Goal: Transaction & Acquisition: Purchase product/service

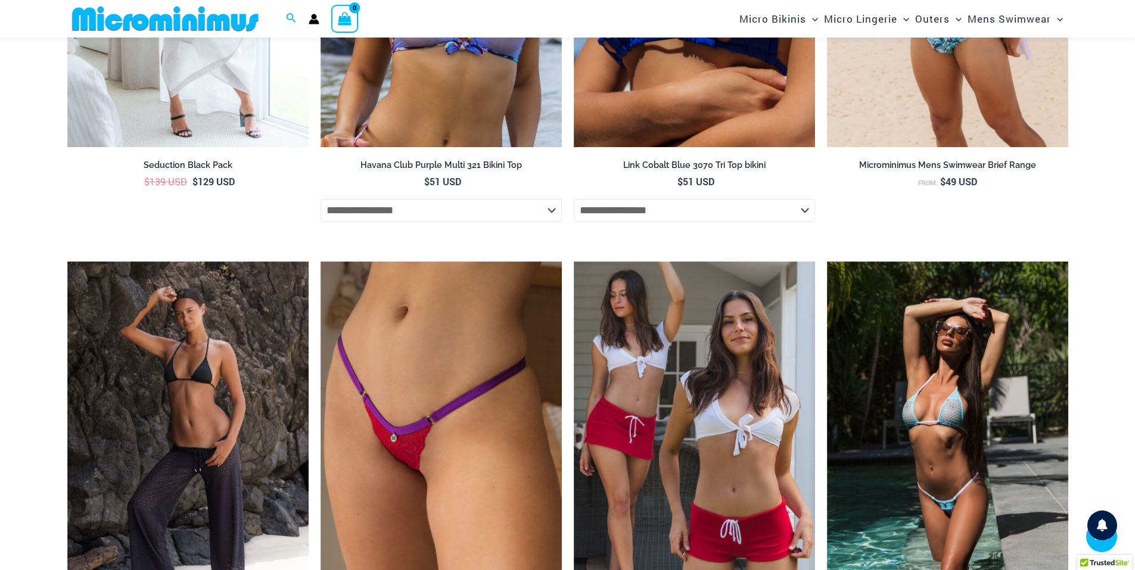
scroll to position [2907, 0]
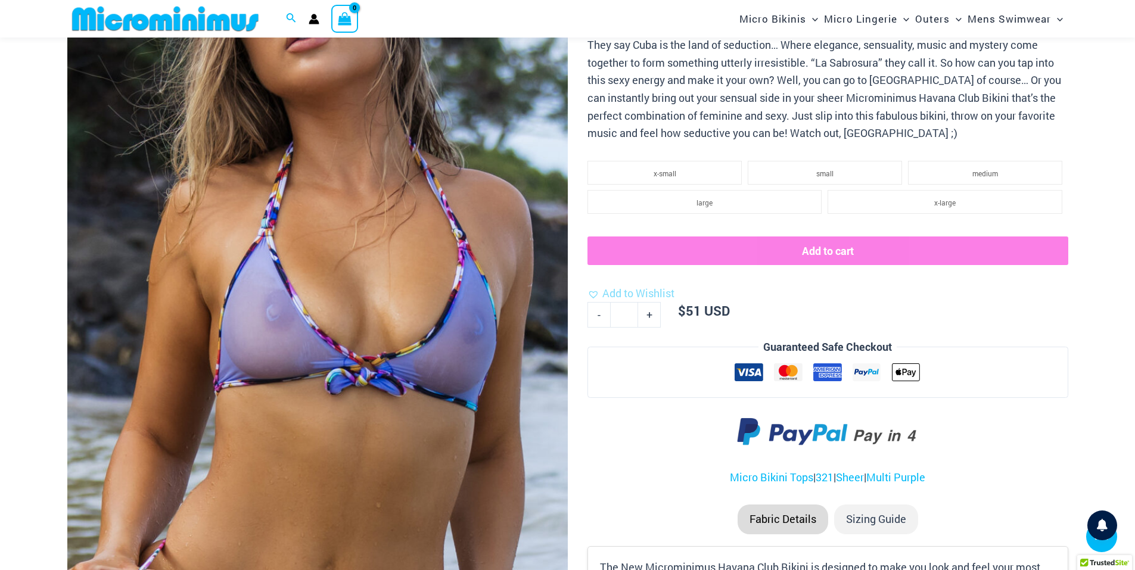
scroll to position [276, 0]
click at [344, 160] on img at bounding box center [317, 212] width 500 height 751
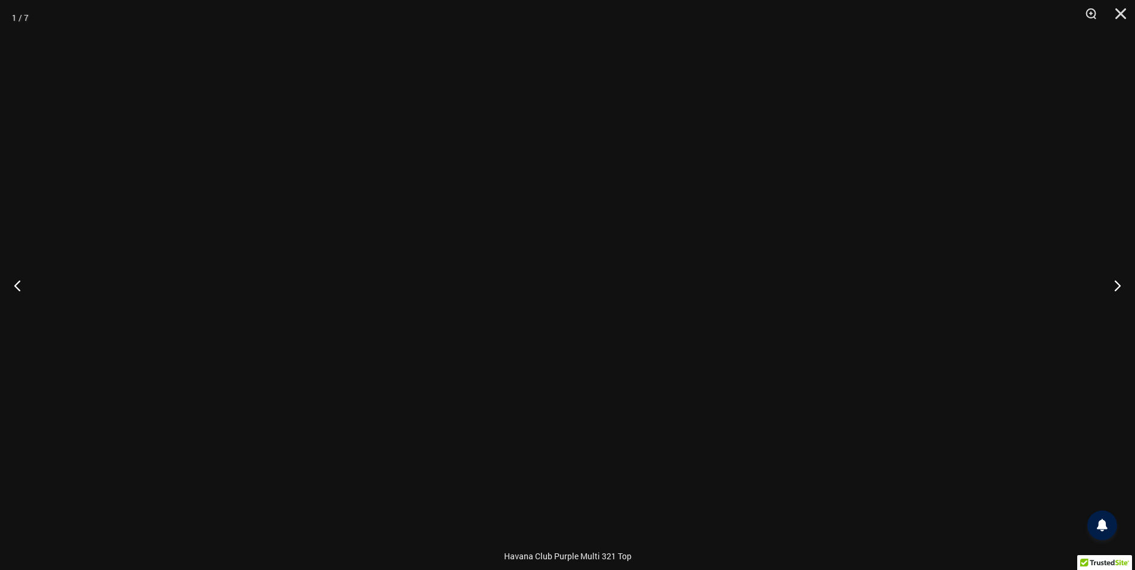
scroll to position [693, 0]
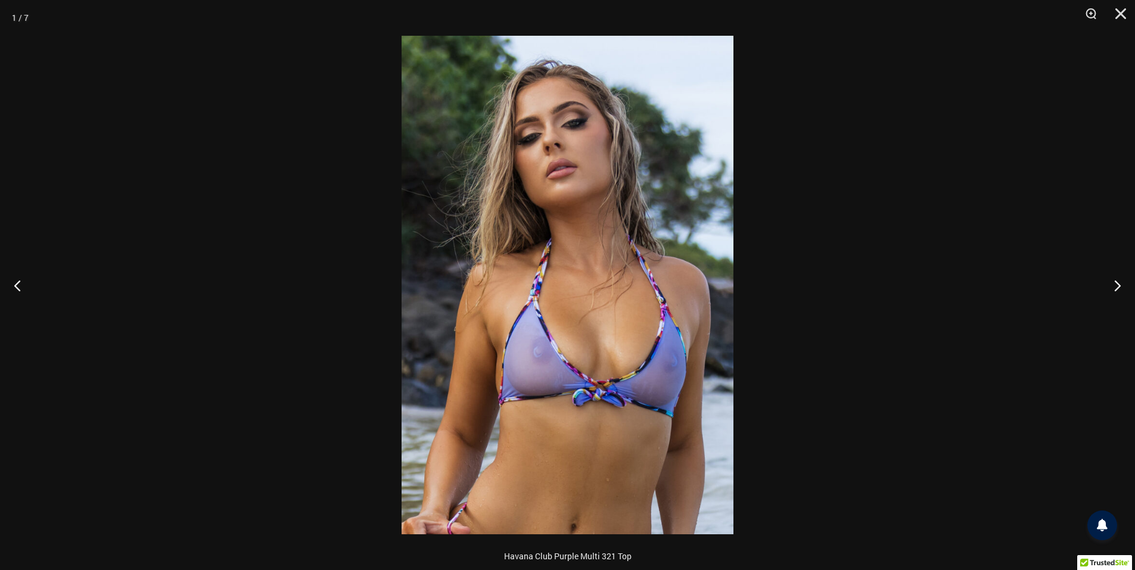
click at [561, 306] on img at bounding box center [568, 285] width 332 height 499
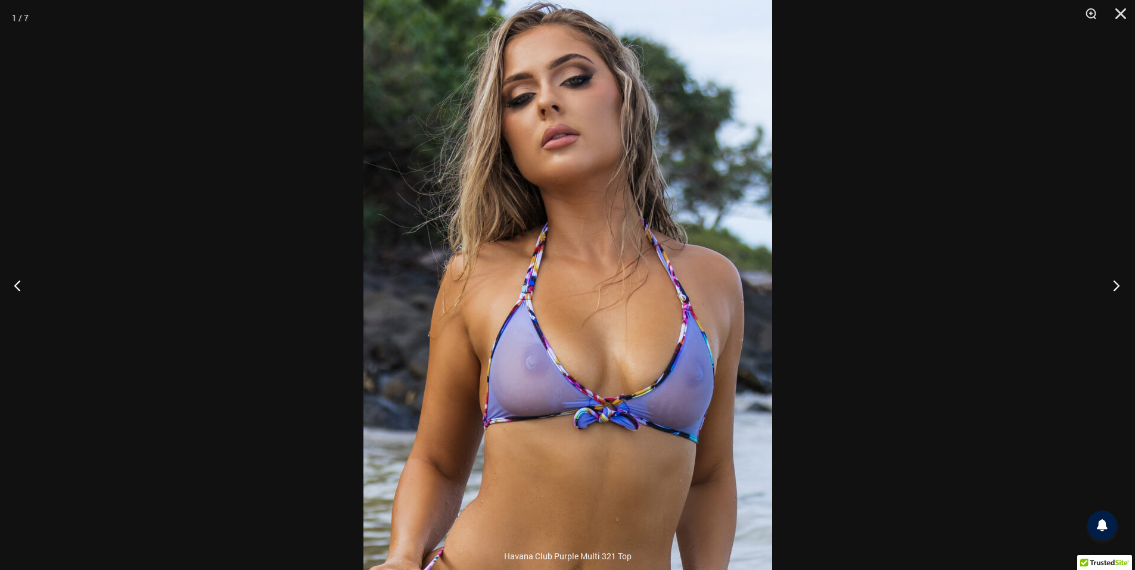
click at [1115, 284] on button "Next" at bounding box center [1112, 286] width 45 height 60
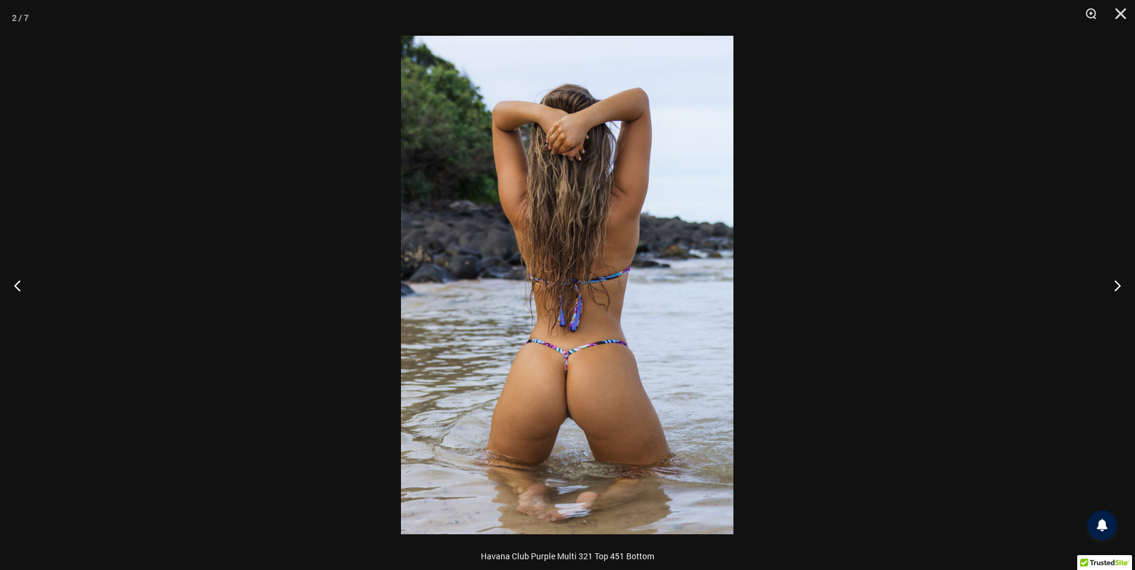
click at [604, 310] on img at bounding box center [567, 285] width 332 height 499
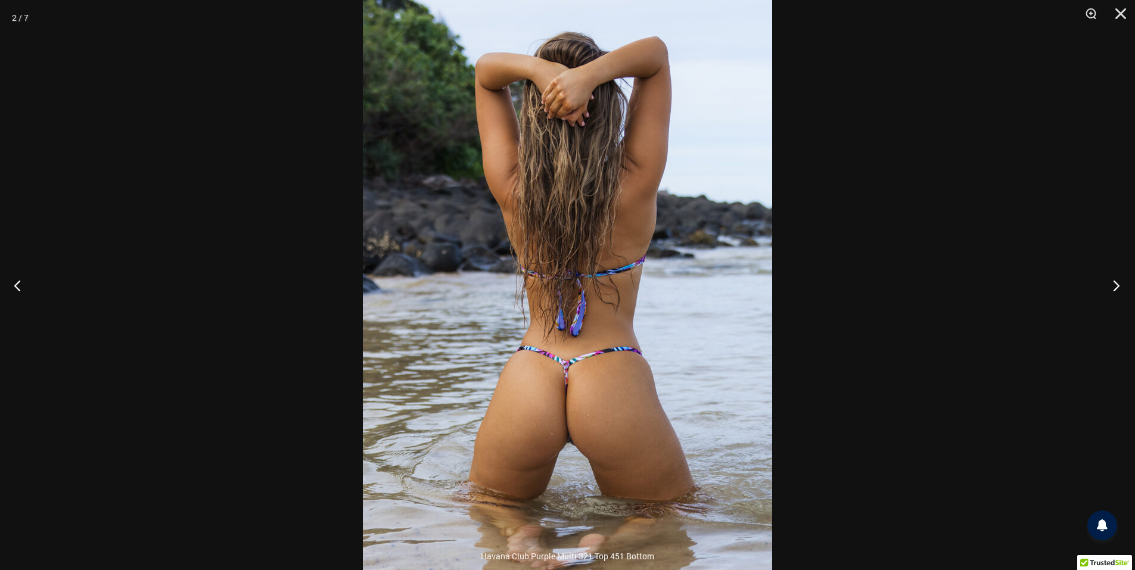
click at [1120, 286] on button "Next" at bounding box center [1112, 286] width 45 height 60
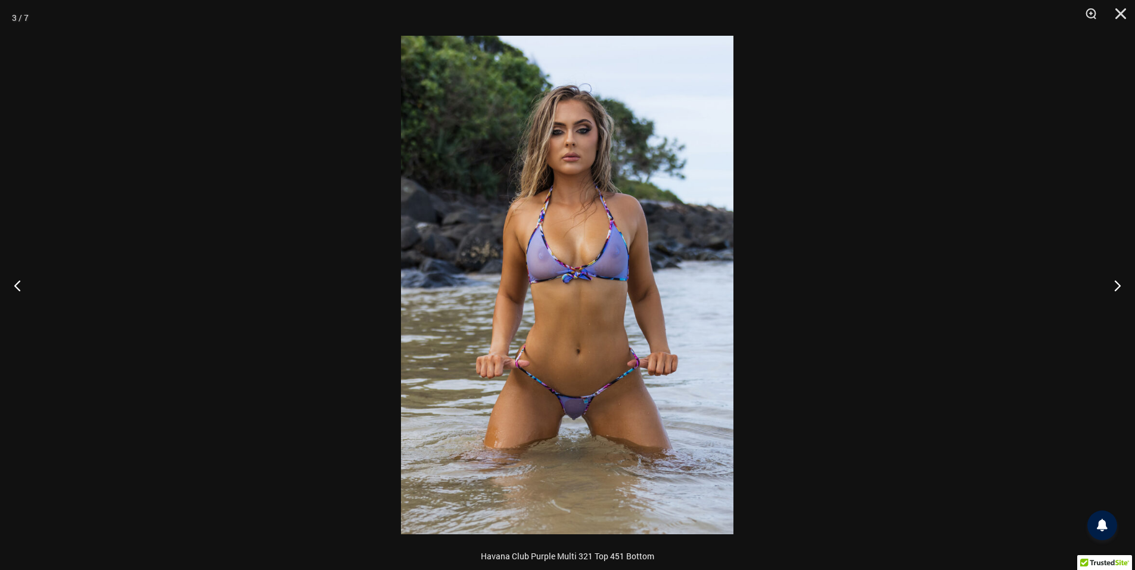
click at [587, 164] on img at bounding box center [567, 285] width 332 height 499
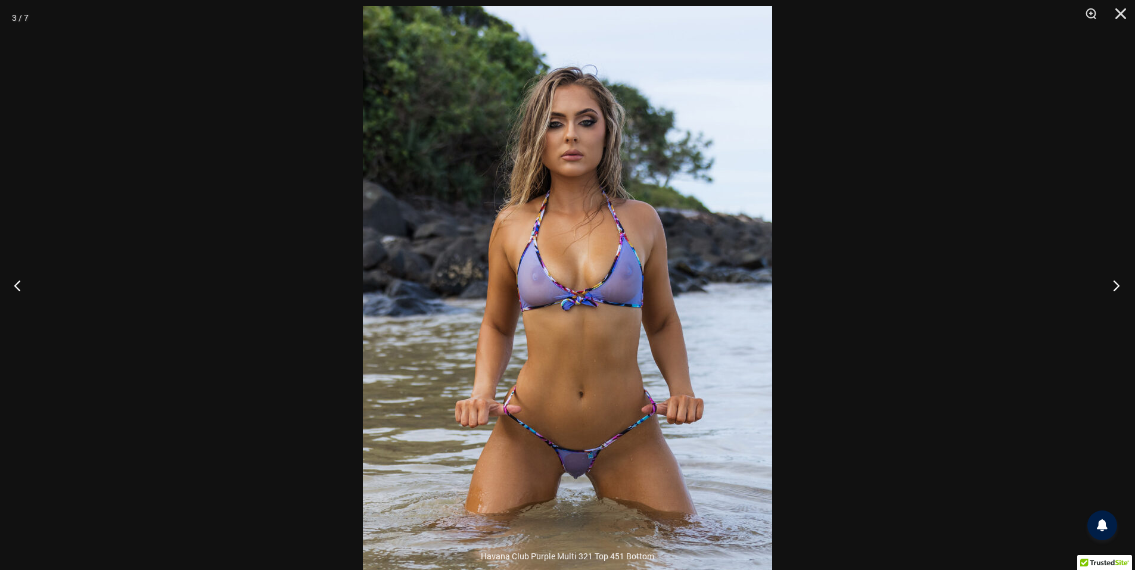
click at [1114, 284] on button "Next" at bounding box center [1112, 286] width 45 height 60
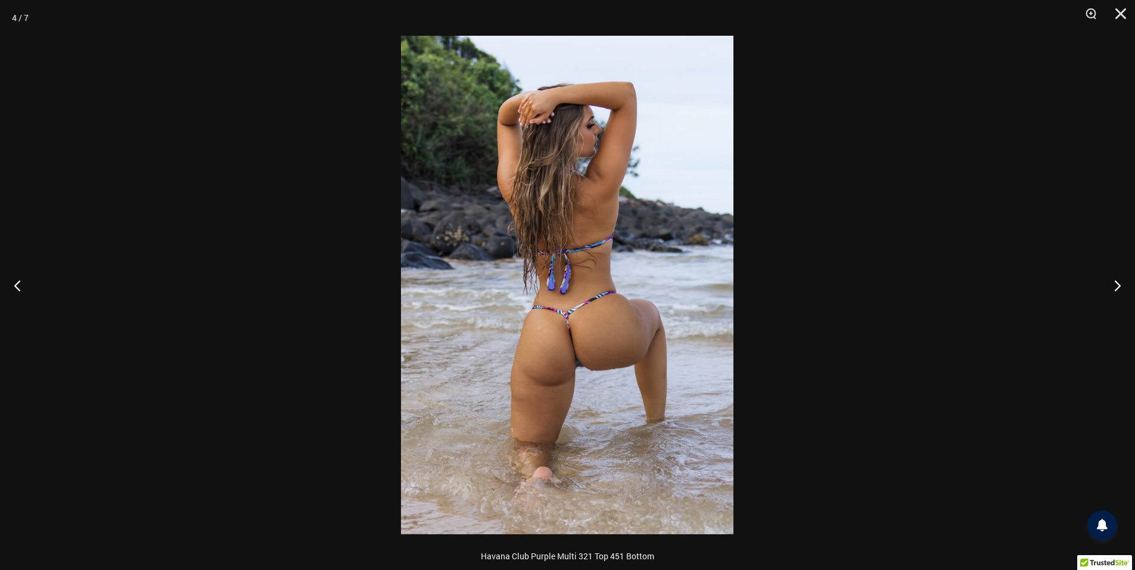
click at [570, 304] on img at bounding box center [567, 285] width 332 height 499
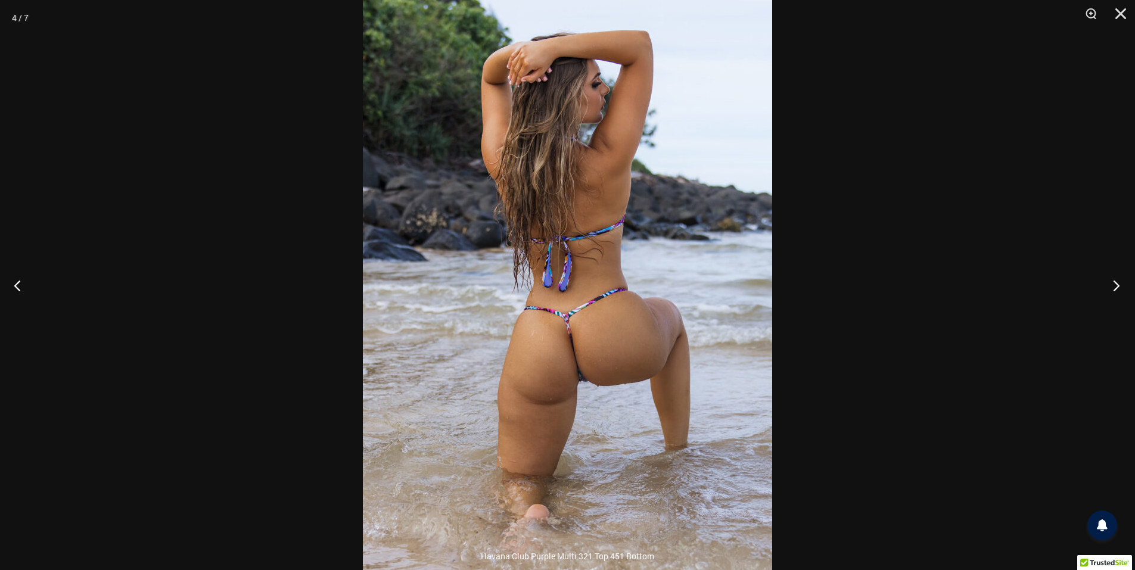
click at [1107, 279] on button "Next" at bounding box center [1112, 286] width 45 height 60
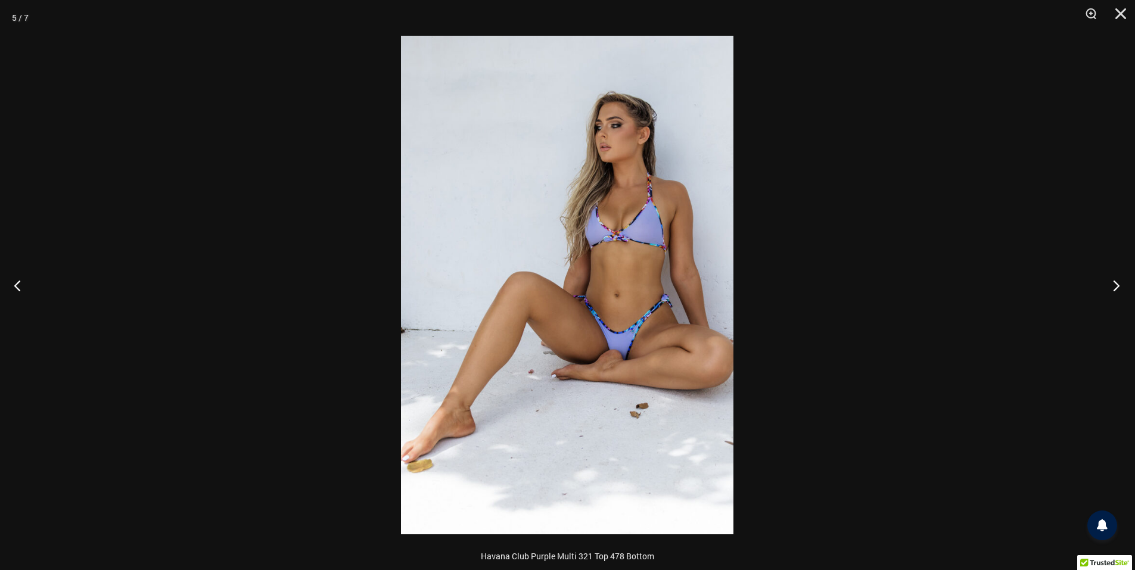
click at [1107, 279] on button "Next" at bounding box center [1112, 286] width 45 height 60
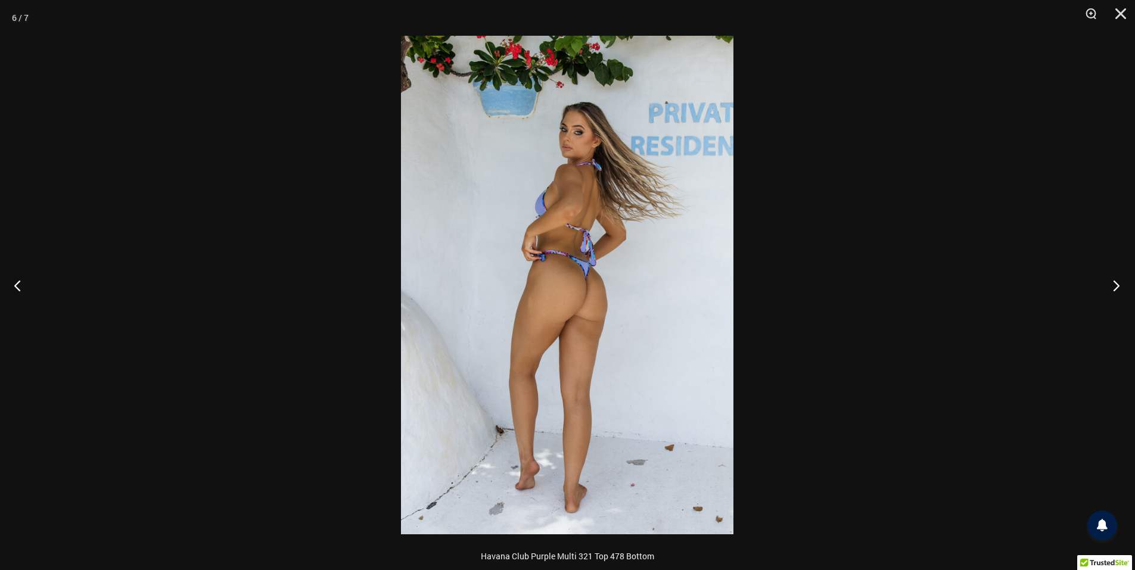
click at [1107, 279] on button "Next" at bounding box center [1112, 286] width 45 height 60
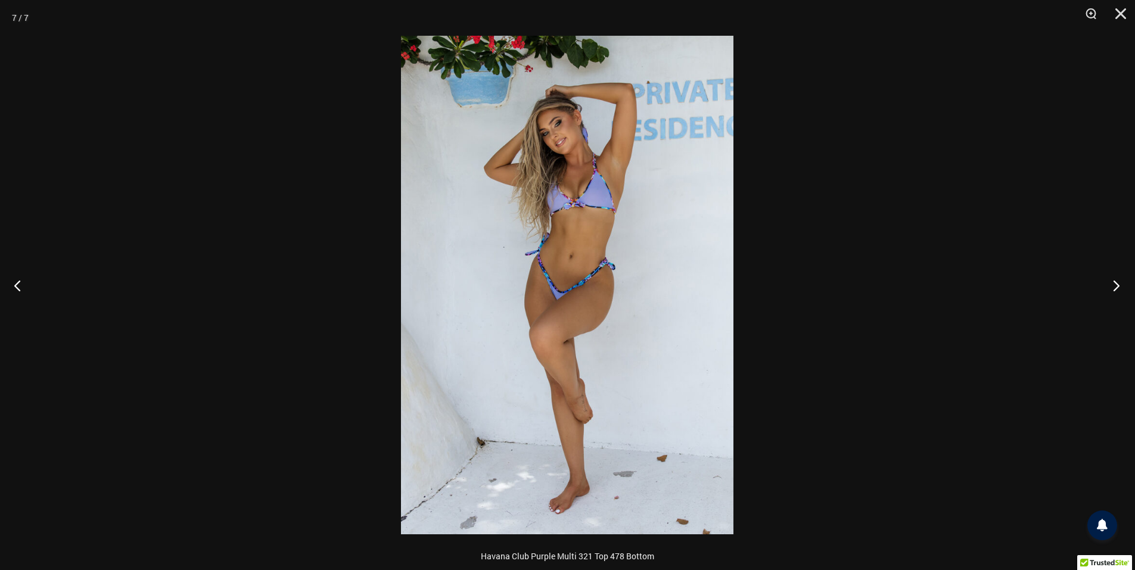
click at [1107, 279] on button "Next" at bounding box center [1112, 286] width 45 height 60
